Goal: Task Accomplishment & Management: Complete application form

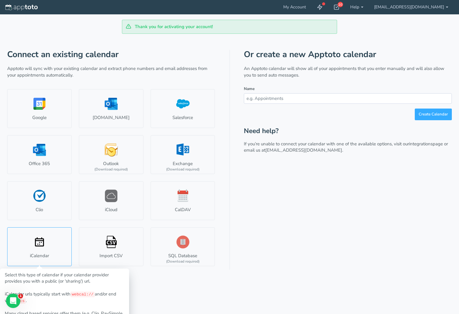
click at [42, 246] on link "iCalendar" at bounding box center [39, 246] width 64 height 39
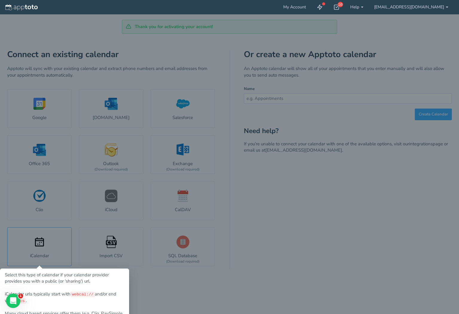
type input "Ics Calendar"
type input "#62e8e7"
select select "string:"
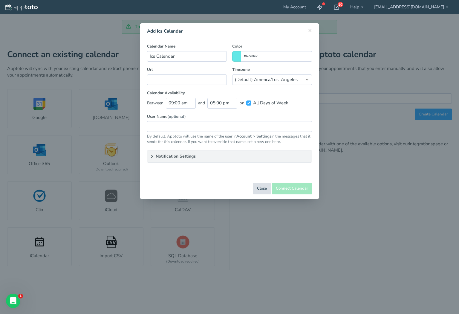
click at [260, 188] on button "Close" at bounding box center [262, 188] width 18 height 12
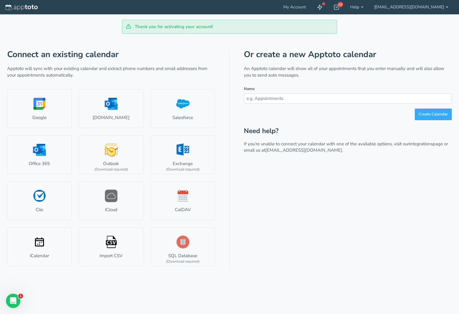
click at [309, 98] on input "text" at bounding box center [348, 98] width 208 height 10
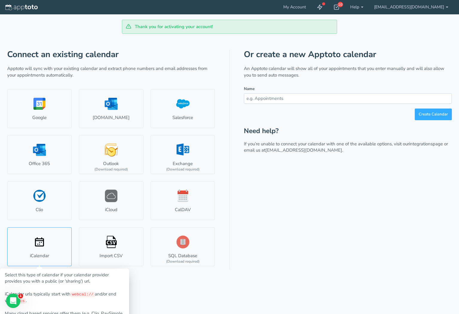
click at [51, 242] on link "iCalendar" at bounding box center [39, 246] width 64 height 39
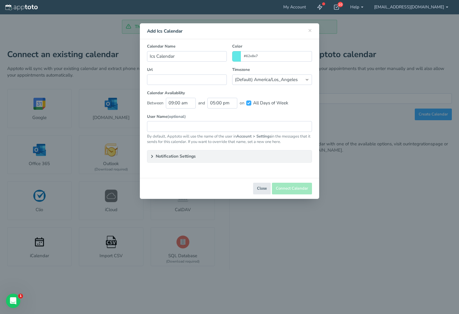
click at [153, 156] on icon at bounding box center [152, 156] width 5 height 5
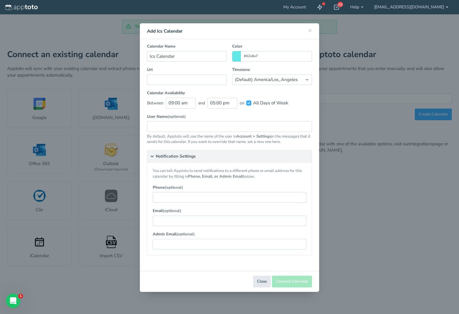
click at [295, 179] on div "You can tell Apptoto to send notifications to a different phone or email addres…" at bounding box center [229, 208] width 164 height 93
click at [306, 111] on div "Calendar Availability Between 09:00 am and 05:00 pm on All Days of Week All Day…" at bounding box center [229, 101] width 170 height 23
click at [200, 70] on label "Url" at bounding box center [187, 70] width 80 height 6
click at [171, 72] on div "Url" at bounding box center [186, 76] width 85 height 18
click at [171, 79] on input "text" at bounding box center [187, 79] width 80 height 10
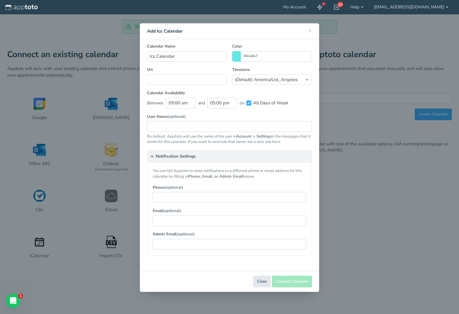
drag, startPoint x: 239, startPoint y: 135, endPoint x: 274, endPoint y: 136, distance: 35.5
click at [274, 136] on p "By default, Apptoto will use the name of the user in Account > Settings in the …" at bounding box center [229, 138] width 165 height 11
click at [249, 119] on div "Calendar Name Ics Calendar Color #62e8e7 Url Timezone (Default) America/Los_Ang…" at bounding box center [229, 150] width 165 height 212
click at [182, 80] on input "text" at bounding box center [187, 79] width 80 height 10
click at [264, 279] on button "Close" at bounding box center [262, 281] width 18 height 12
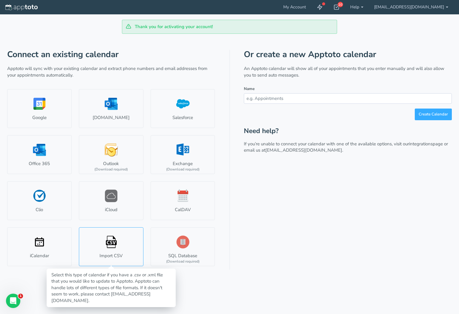
click at [113, 240] on link "Import CSV" at bounding box center [111, 246] width 64 height 39
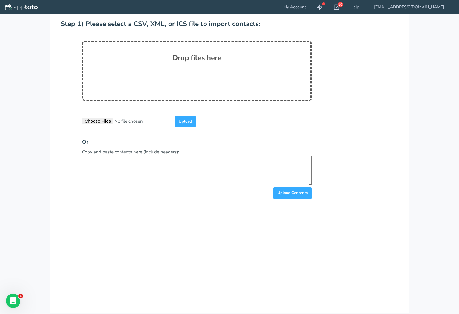
click at [95, 120] on input "file" at bounding box center [127, 120] width 91 height 7
click at [102, 121] on input "file" at bounding box center [127, 120] width 91 height 7
click at [99, 122] on input "file" at bounding box center [127, 120] width 91 height 7
type input "C:\fakepath\Customers.csv"
click at [188, 122] on input "Upload" at bounding box center [185, 122] width 21 height 12
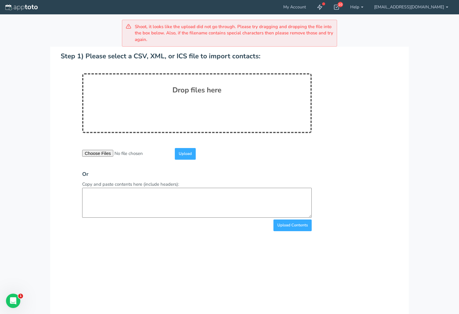
click at [101, 153] on input "file" at bounding box center [127, 153] width 91 height 7
type input "C:\fakepath\Customers.csv"
click at [190, 152] on input "Upload" at bounding box center [185, 154] width 21 height 12
click at [251, 202] on textarea at bounding box center [196, 203] width 229 height 30
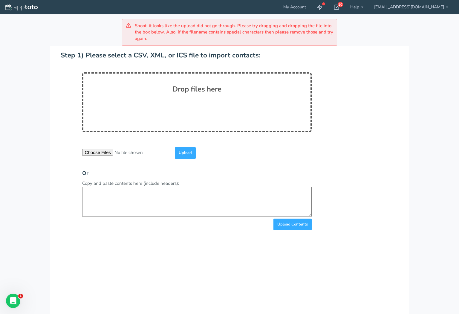
click at [101, 151] on input "file" at bounding box center [127, 152] width 91 height 7
type input "C:\fakepath\Customers.csv"
click at [183, 152] on input "Upload" at bounding box center [185, 153] width 21 height 12
click at [150, 208] on textarea at bounding box center [196, 201] width 229 height 30
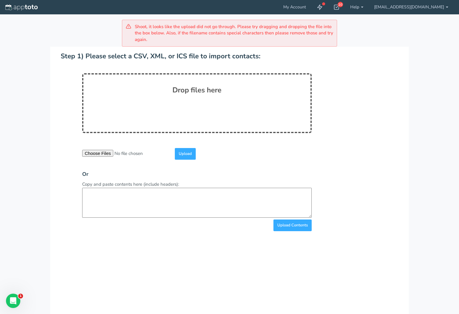
scroll to position [0, 0]
paste textarea "Customer Phone Numbers Email Full Name Billing Address Shipping Address Admirol…"
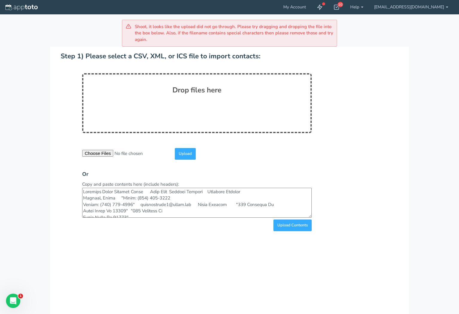
scroll to position [900, 0]
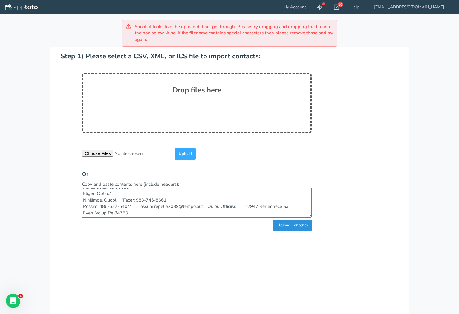
type textarea "Customer Phone Numbers Email Full Name Billing Address Shipping Address Admirol…"
click at [288, 223] on input "Upload Contents" at bounding box center [292, 225] width 38 height 12
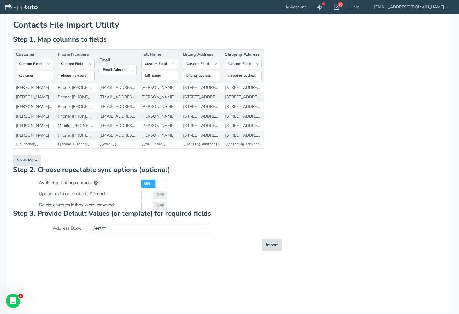
click at [277, 245] on span "Import" at bounding box center [272, 245] width 12 height 6
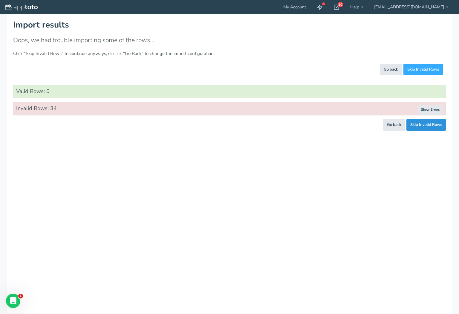
click at [417, 126] on button "Skip Invalid Rows" at bounding box center [425, 125] width 39 height 12
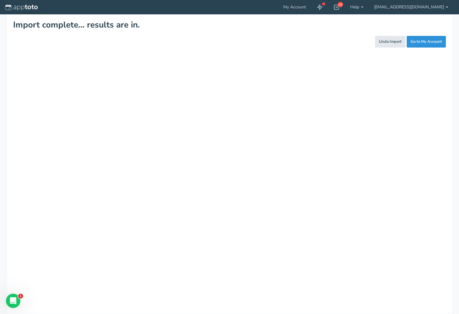
click at [423, 40] on link "Go to My Account" at bounding box center [425, 42] width 39 height 12
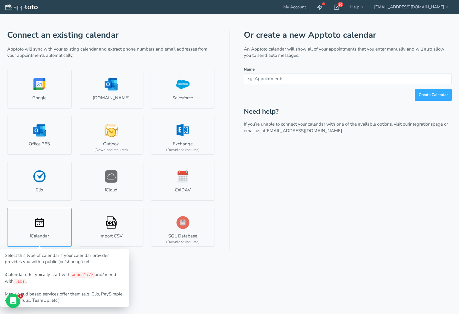
click at [32, 222] on link "iCalendar" at bounding box center [39, 227] width 64 height 39
type input "Ics Calendar"
type input "#c97257"
select select "string:"
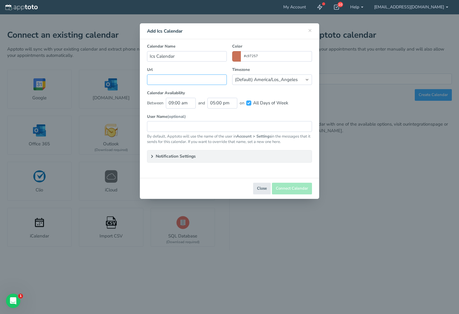
click at [207, 77] on input "text" at bounding box center [187, 79] width 80 height 10
click at [309, 32] on span "×" at bounding box center [310, 30] width 4 height 8
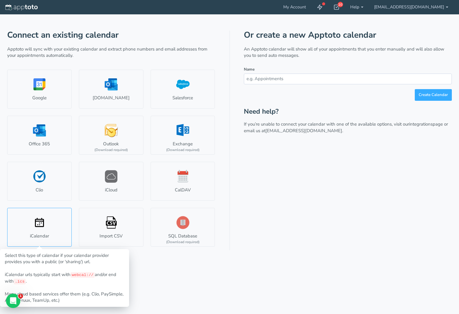
click at [47, 221] on link "iCalendar" at bounding box center [39, 227] width 64 height 39
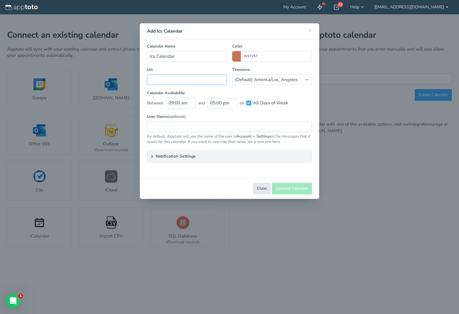
click at [165, 79] on input "text" at bounding box center [187, 79] width 80 height 10
paste input "webcal://p71-caldav.icloud.com/published/2/MTg2NTU0NzUyNDYxODY1Nc-xw95LCmGvZnFE…"
type input "webcal://p71-caldav.icloud.com/published/2/MTg2NTU0NzUyNDYxODY1Nc-xw95LCmGvZnFE…"
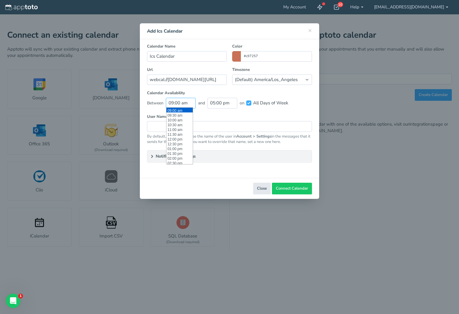
drag, startPoint x: 188, startPoint y: 102, endPoint x: 168, endPoint y: 102, distance: 20.3
click at [168, 102] on input "09:00 am" at bounding box center [181, 103] width 30 height 10
type input "1300"
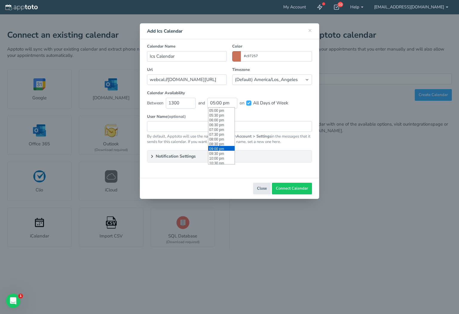
click at [217, 148] on li "09:00 pm" at bounding box center [221, 148] width 26 height 5
type input "09:00 pm"
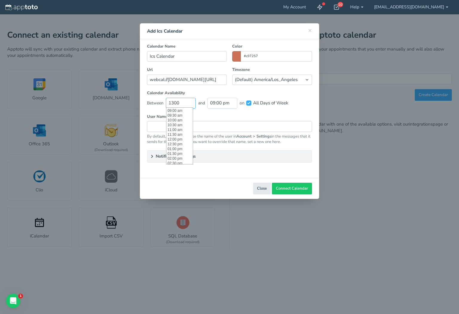
scroll to position [0, 0]
click at [184, 102] on input "1300" at bounding box center [181, 103] width 30 height 10
click at [172, 134] on li "03:00 pm" at bounding box center [179, 134] width 26 height 5
type input "03:00 pm"
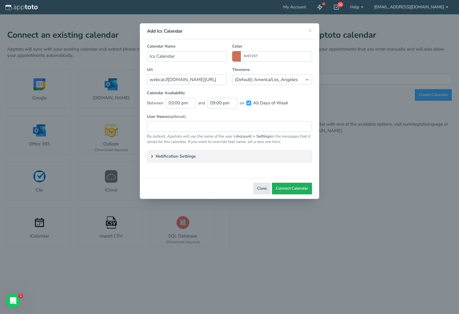
click at [290, 186] on span "Connect Calendar" at bounding box center [292, 188] width 32 height 6
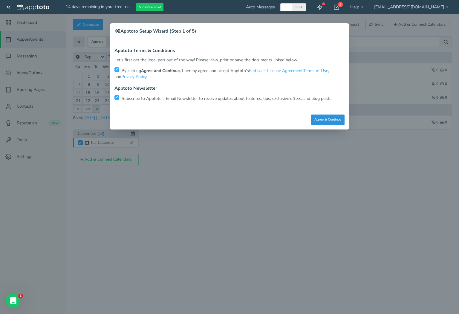
click at [320, 120] on button "Agree & Continue" at bounding box center [327, 119] width 33 height 10
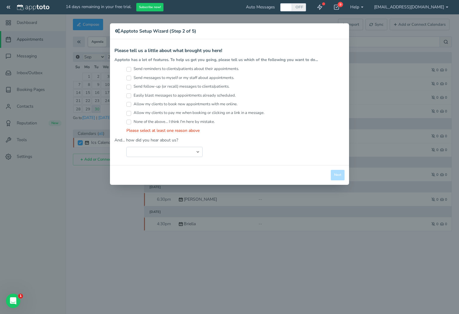
click at [128, 67] on input "Send reminders to clients/patients about their appointments." at bounding box center [128, 69] width 5 height 5
checkbox input "true"
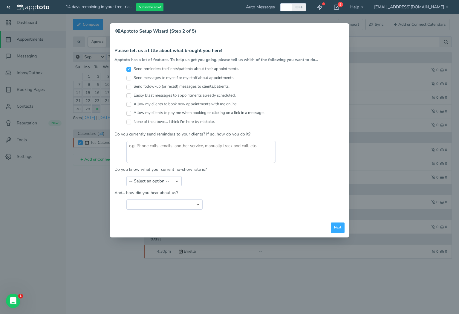
click at [130, 85] on input "Send follow-up (or recall) messages to clients/patients." at bounding box center [128, 87] width 5 height 5
checkbox input "true"
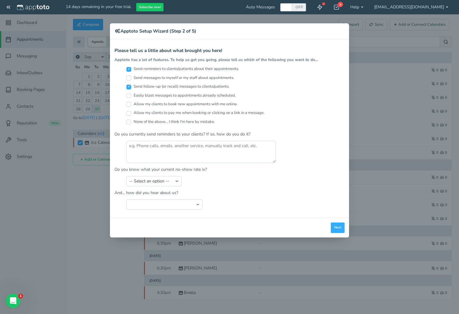
click at [133, 101] on label "Allow my clients to book new appointments with me online." at bounding box center [181, 104] width 111 height 6
click at [131, 102] on input "Allow my clients to book new appointments with me online." at bounding box center [128, 104] width 5 height 5
click at [129, 102] on input "Allow my clients to book new appointments with me online." at bounding box center [128, 104] width 5 height 5
checkbox input "false"
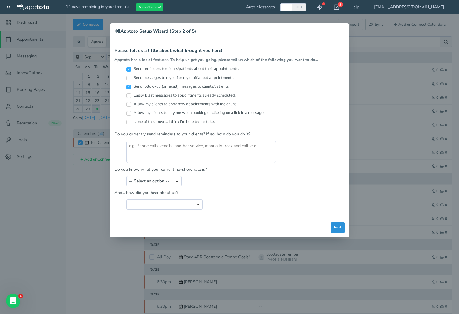
click at [333, 226] on button "Next" at bounding box center [338, 227] width 14 height 10
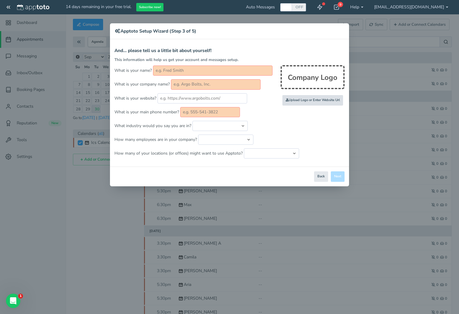
click at [301, 97] on input "file" at bounding box center [182, 100] width 569 height 41
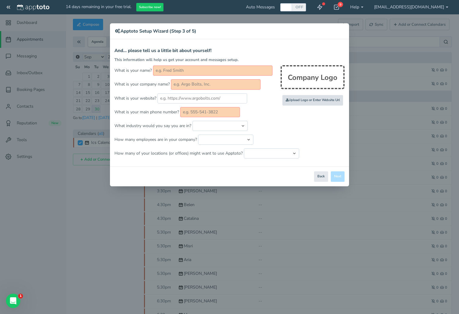
type input "C:\fakepath\TTC Logo Online.png"
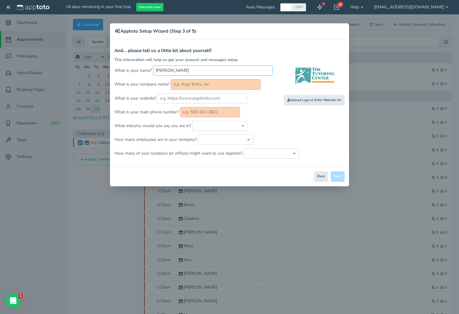
type input "[PERSON_NAME]"
type input "The [GEOGRAPHIC_DATA] [GEOGRAPHIC_DATA]"
click at [236, 96] on input "text" at bounding box center [202, 98] width 90 height 10
